Goal: Information Seeking & Learning: Find specific page/section

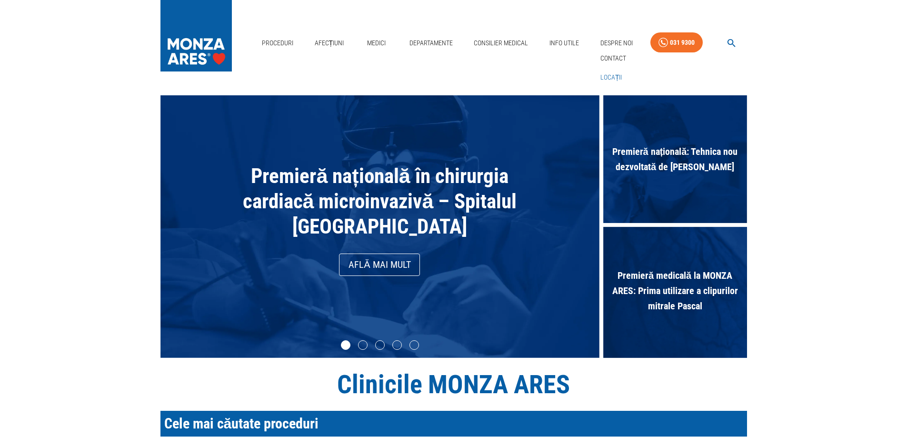
click at [619, 74] on link "Locații" at bounding box center [611, 78] width 26 height 16
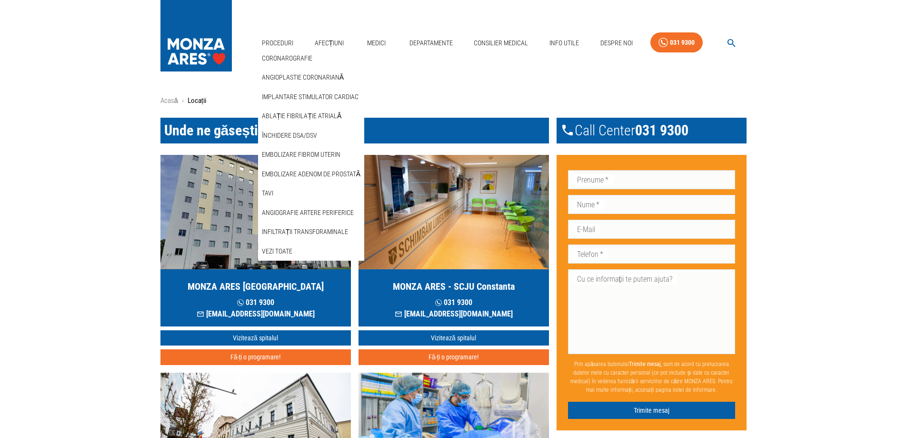
click at [279, 53] on link "Coronarografie" at bounding box center [287, 58] width 54 height 16
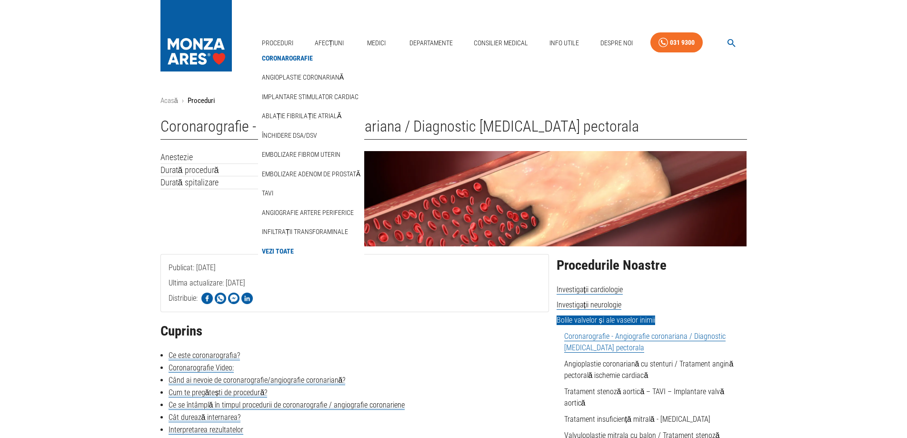
click at [211, 33] on img at bounding box center [195, 33] width 71 height 67
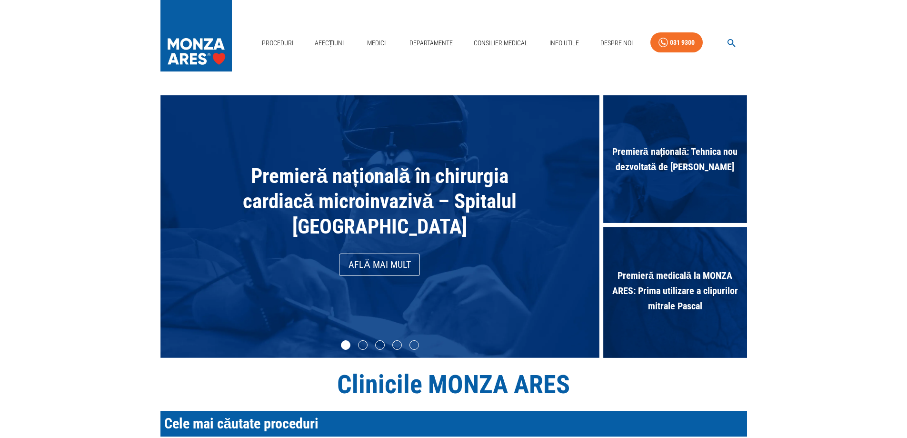
click at [196, 44] on img at bounding box center [195, 33] width 71 height 67
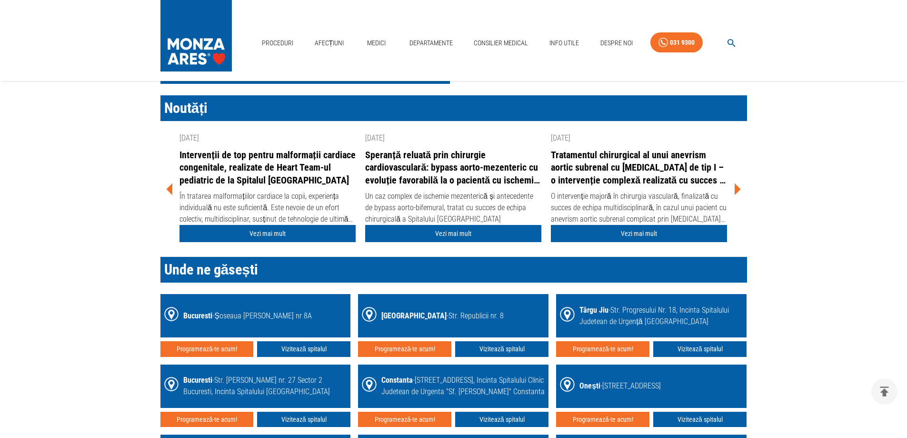
scroll to position [1143, 0]
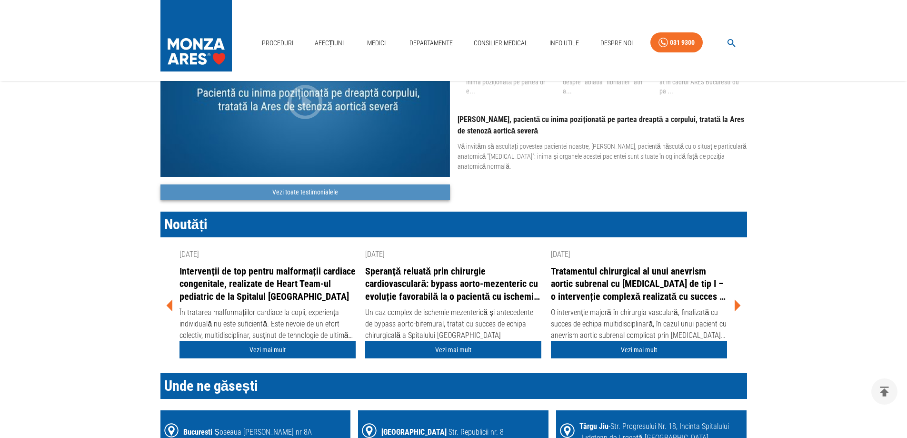
click at [302, 191] on link "Vezi toate testimonialele" at bounding box center [304, 192] width 289 height 16
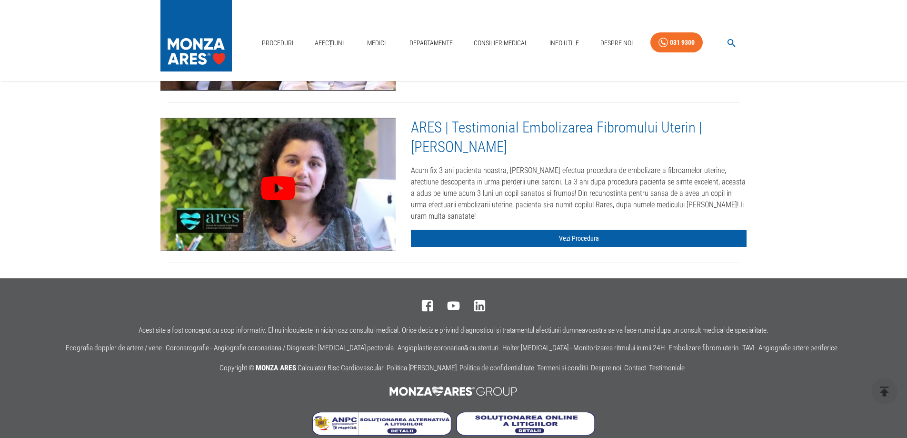
scroll to position [3903, 0]
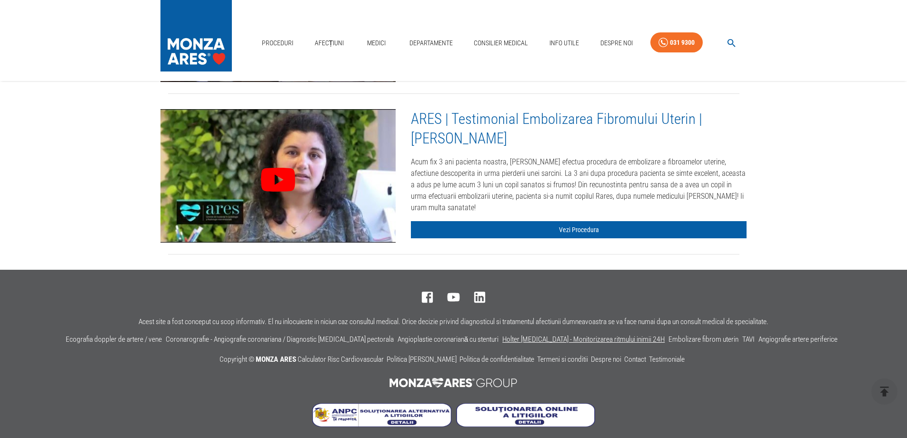
click at [577, 335] on link "Holter [MEDICAL_DATA] - Monitorizarea ritmului inimii 24H" at bounding box center [583, 339] width 162 height 9
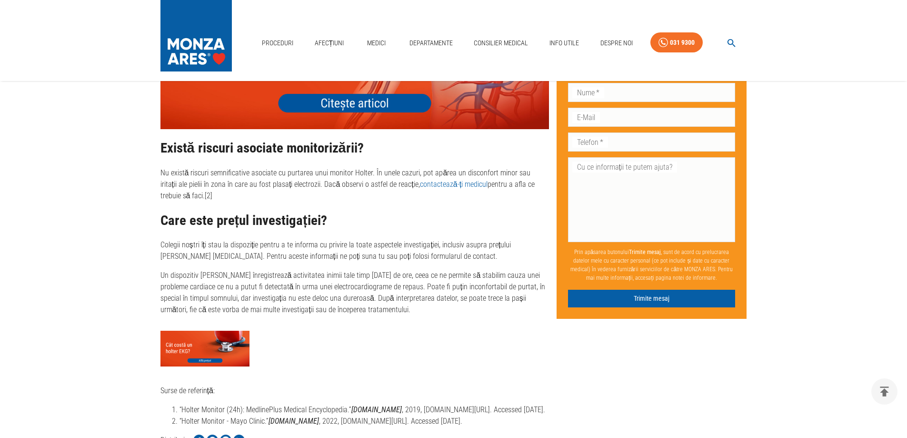
scroll to position [1952, 0]
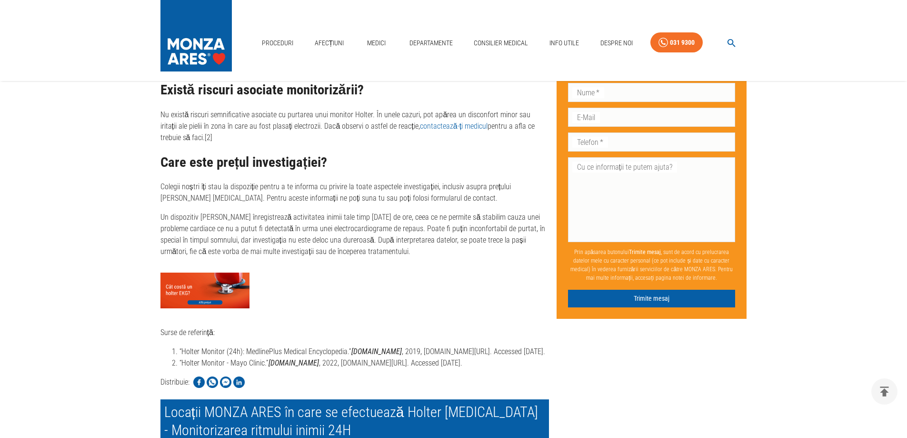
click at [193, 272] on img at bounding box center [205, 290] width 90 height 36
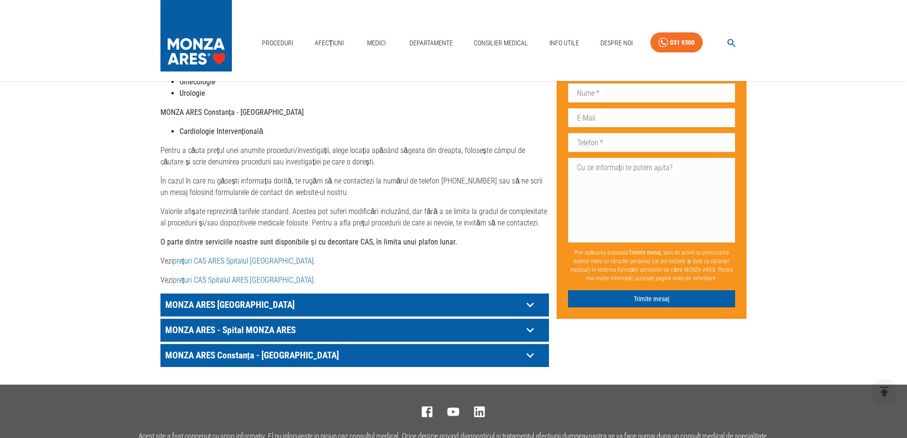
scroll to position [428, 0]
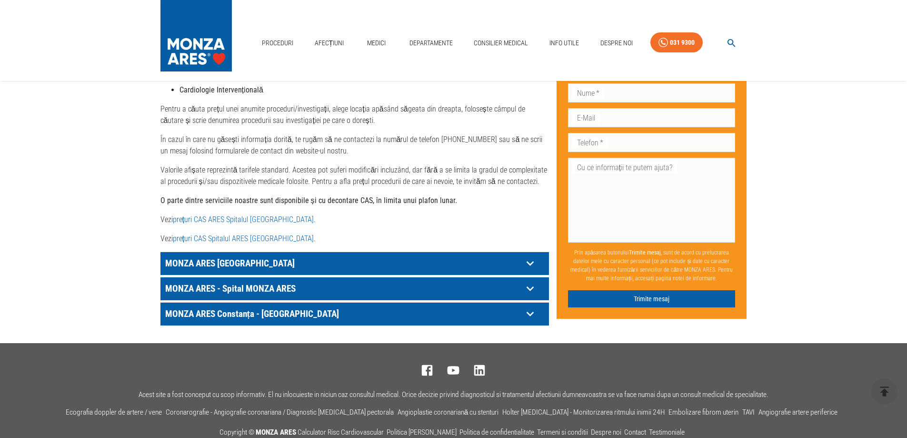
click at [477, 256] on p "MONZA ARES [GEOGRAPHIC_DATA]" at bounding box center [343, 263] width 360 height 15
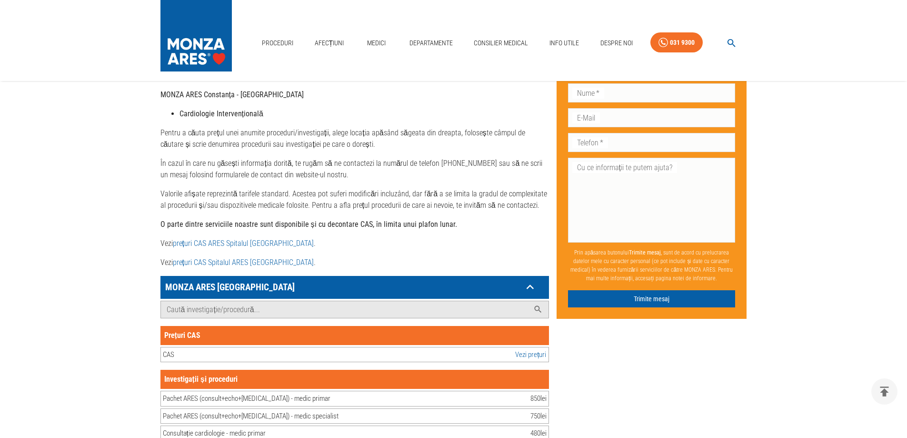
scroll to position [381, 0]
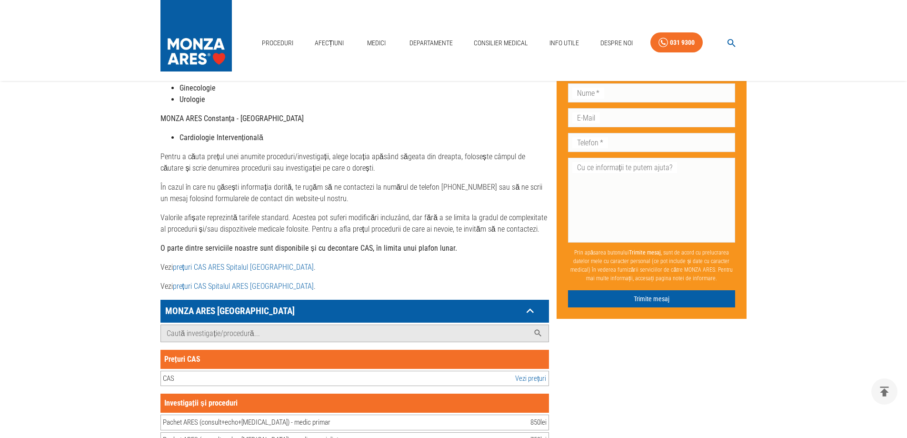
click at [238, 262] on link "prețuri CAS ARES Spitalul [GEOGRAPHIC_DATA]" at bounding box center [243, 266] width 141 height 9
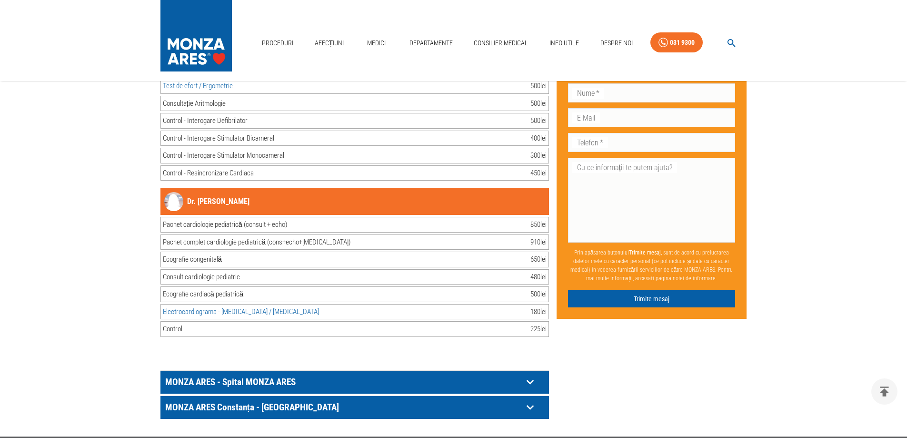
scroll to position [19439, 0]
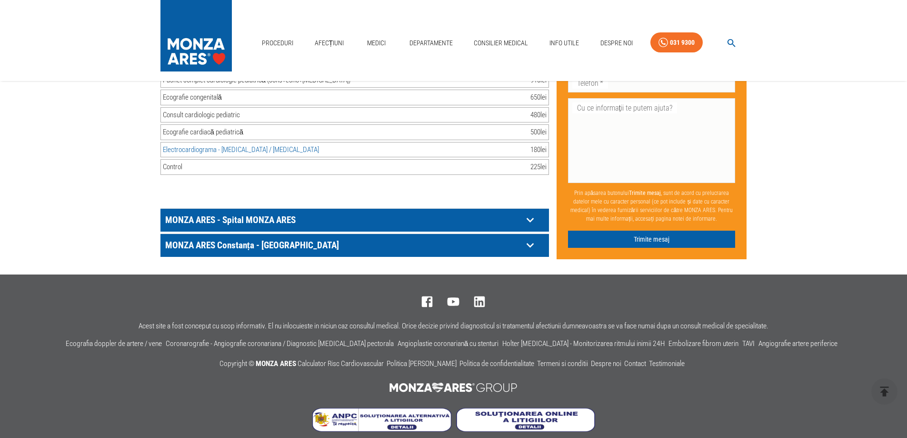
click at [306, 238] on p "MONZA ARES Constanța - [GEOGRAPHIC_DATA]" at bounding box center [343, 245] width 360 height 15
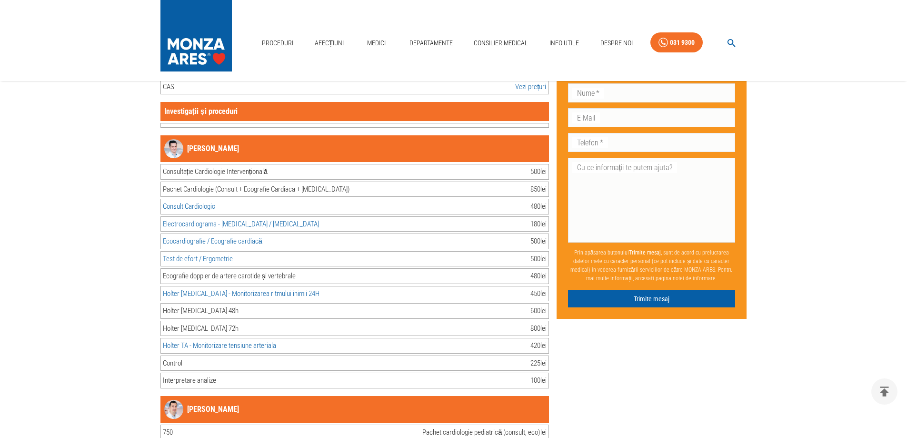
scroll to position [19677, 0]
